Goal: Transaction & Acquisition: Obtain resource

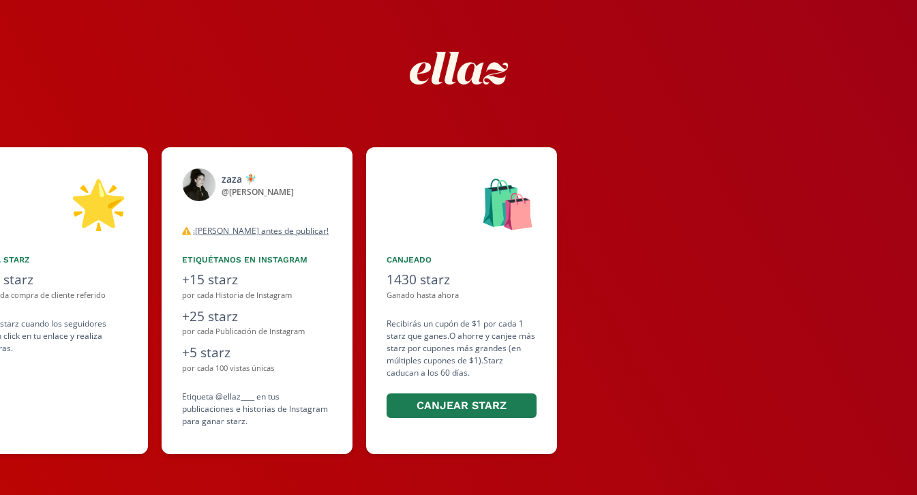
scroll to position [0, 819]
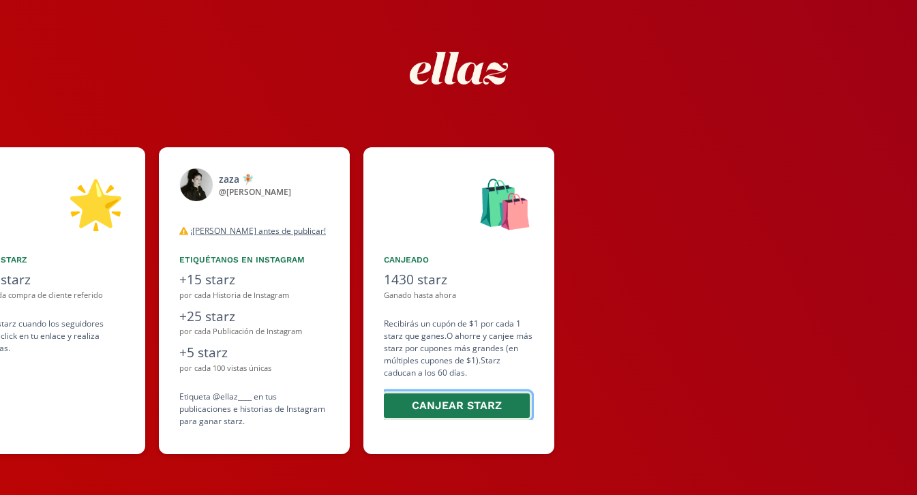
click at [462, 406] on button "Canjear starz" at bounding box center [457, 406] width 150 height 29
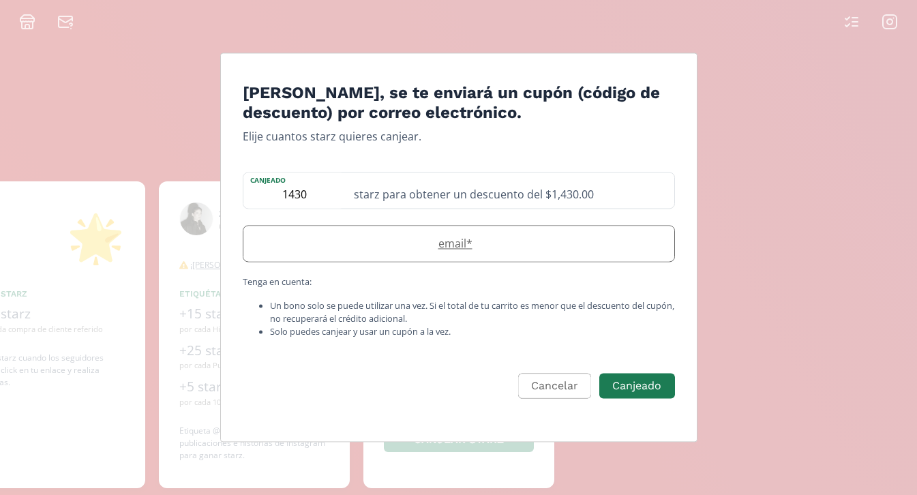
click at [472, 244] on label "email *" at bounding box center [452, 243] width 417 height 16
click at [358, 194] on div "starz para obtener un descuento del $1,430.00" at bounding box center [510, 190] width 329 height 35
type input "0808"
click at [460, 250] on label "email *" at bounding box center [452, 243] width 417 height 16
type input "[EMAIL_ADDRESS][DOMAIN_NAME]"
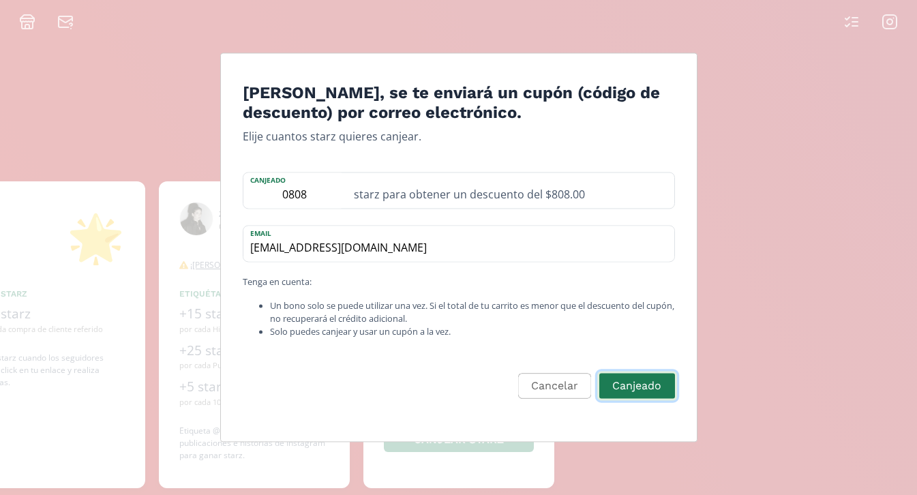
click at [643, 387] on button "Canjeado" at bounding box center [637, 386] width 79 height 29
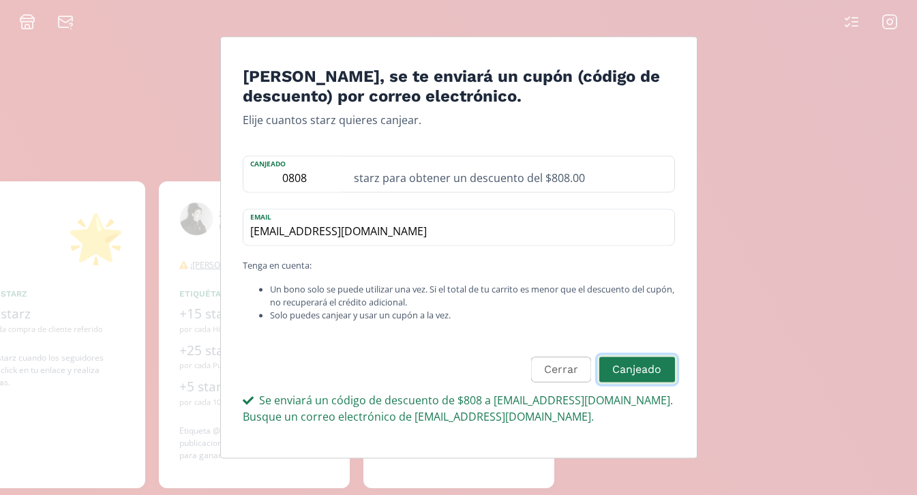
click at [647, 372] on button "Canjeado" at bounding box center [637, 369] width 79 height 29
click at [558, 377] on button "Cerrar" at bounding box center [559, 369] width 64 height 29
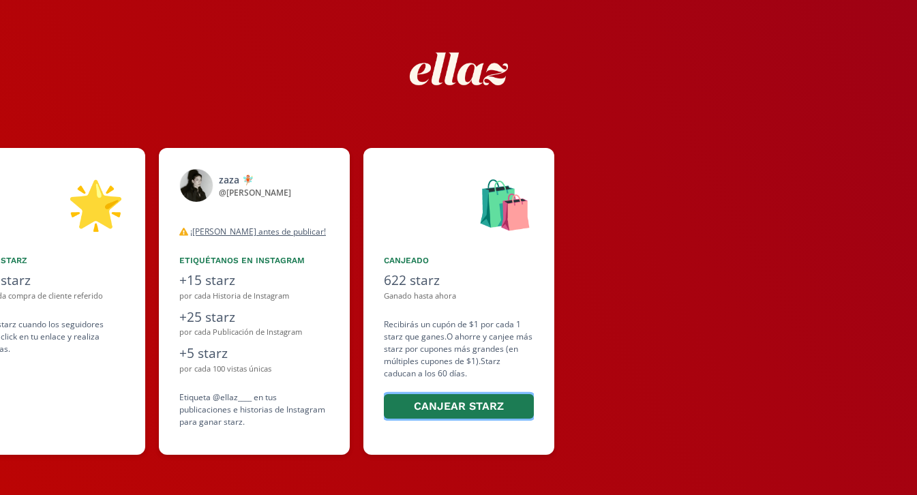
scroll to position [34, 0]
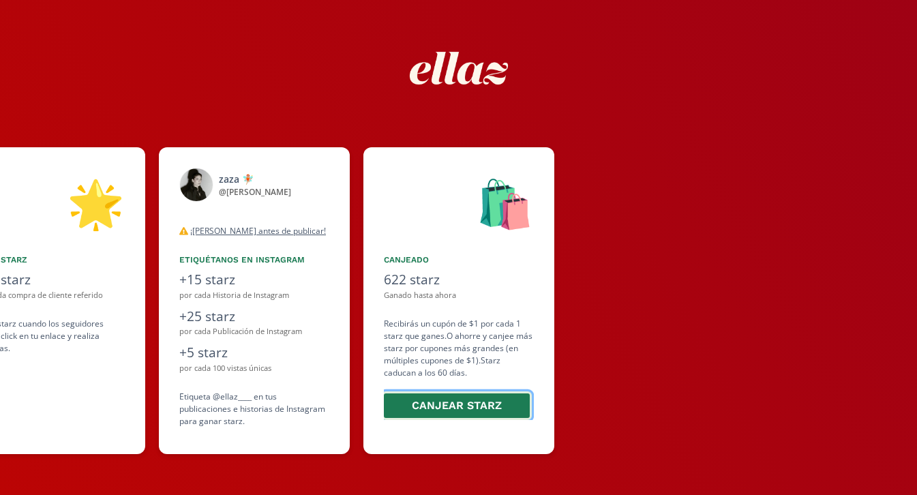
click at [445, 404] on button "Canjear starz" at bounding box center [457, 406] width 150 height 29
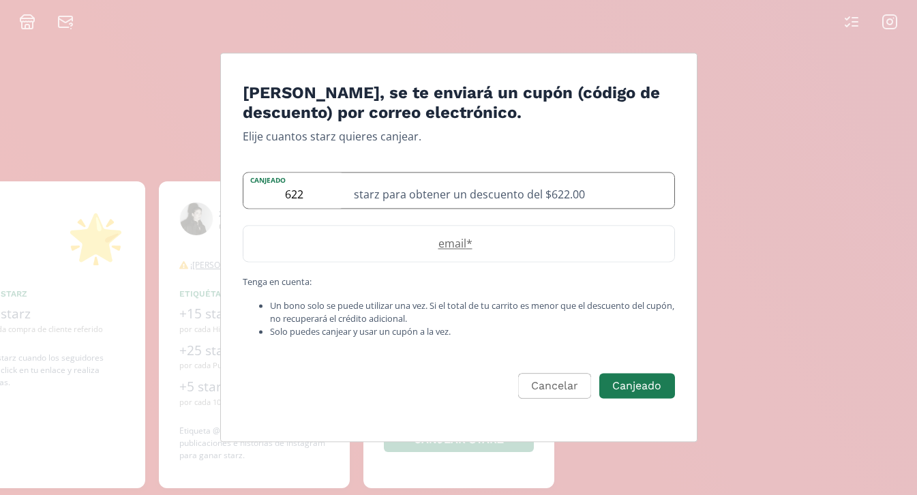
click at [300, 196] on input "622" at bounding box center [295, 190] width 102 height 35
type input "085"
click at [501, 247] on label "email *" at bounding box center [452, 243] width 417 height 16
type input "[EMAIL_ADDRESS][DOMAIN_NAME]"
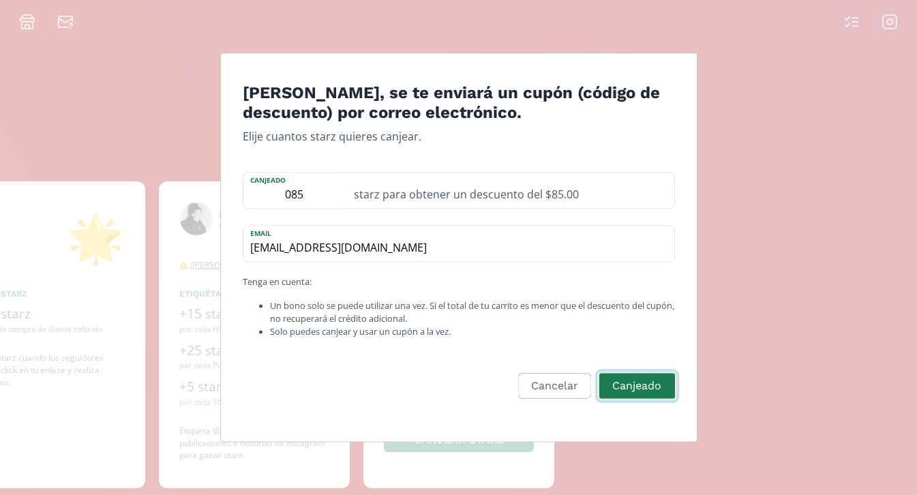
click at [640, 389] on button "Canjeado" at bounding box center [637, 386] width 79 height 29
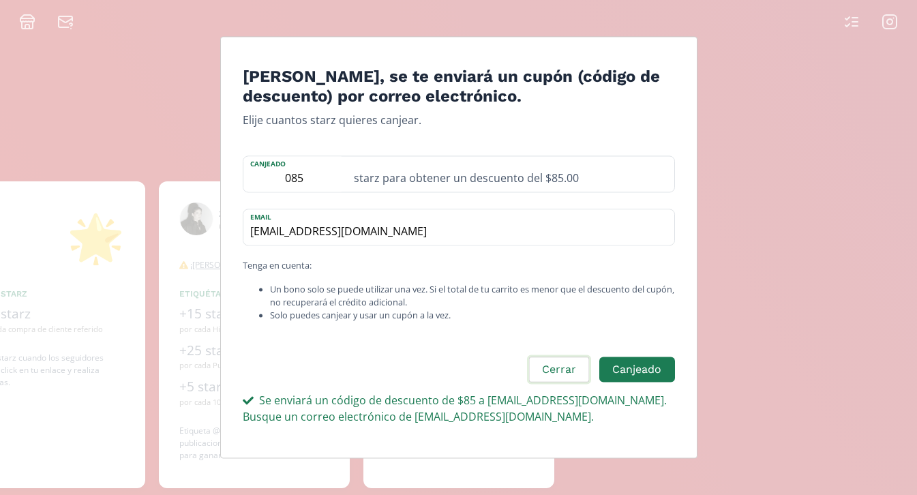
click at [567, 377] on button "Cerrar" at bounding box center [559, 369] width 64 height 29
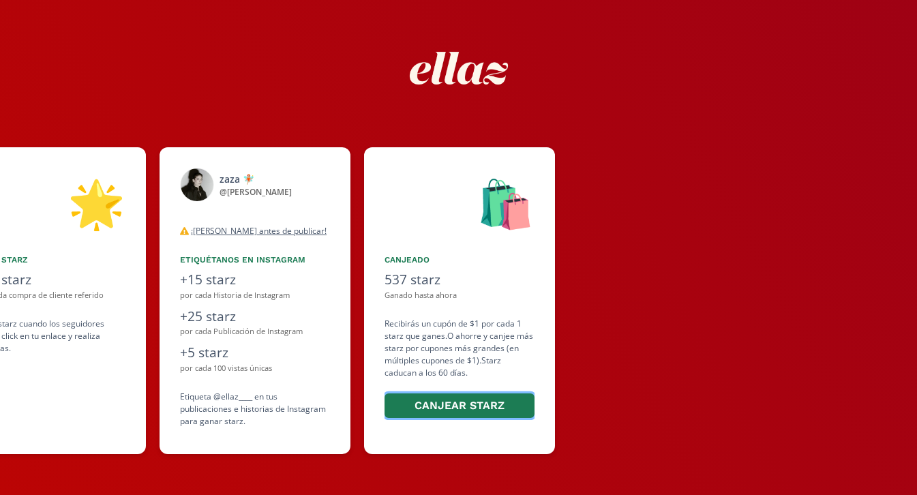
scroll to position [0, 819]
